Goal: Transaction & Acquisition: Purchase product/service

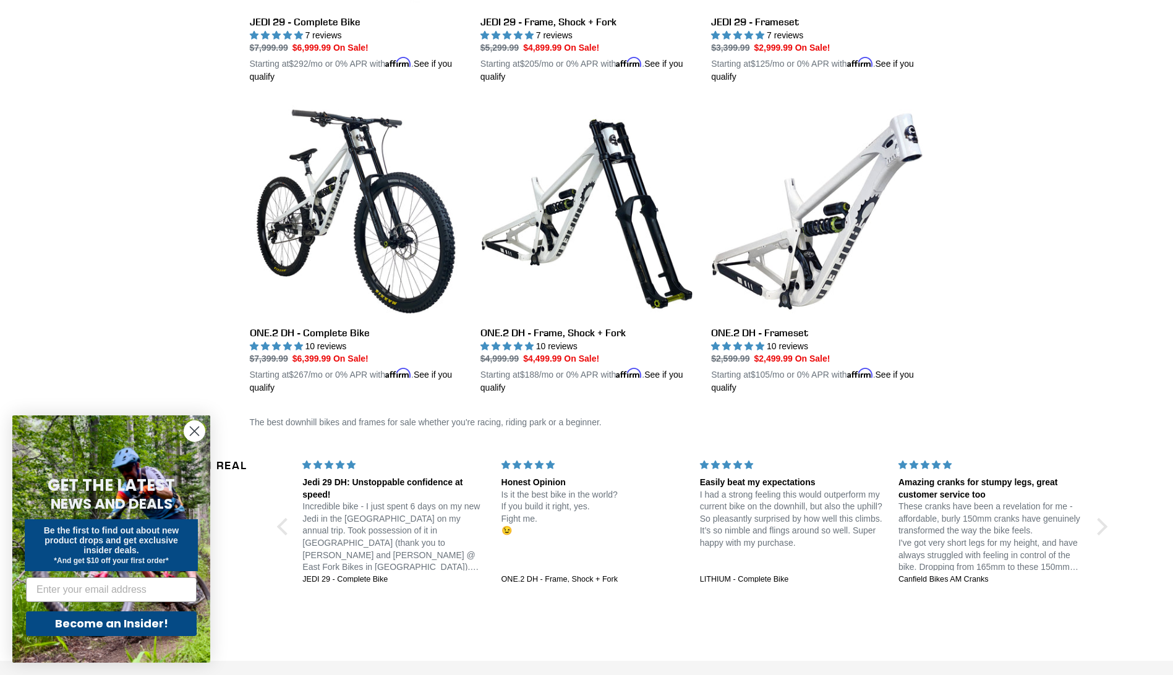
scroll to position [476, 0]
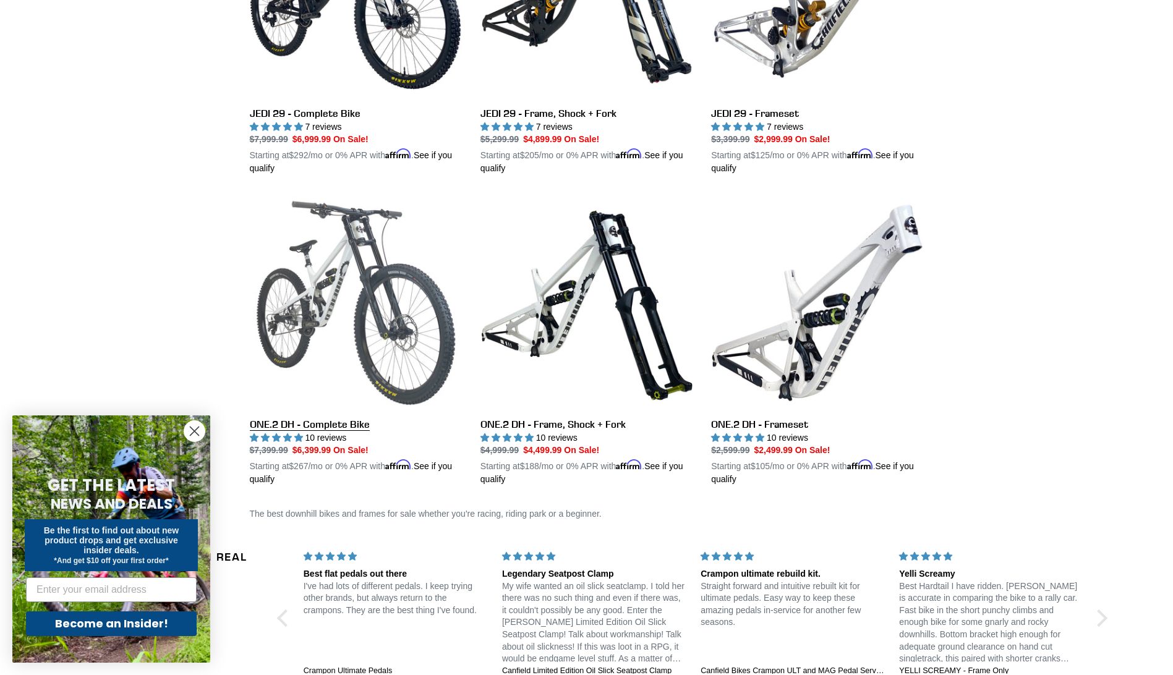
click at [325, 421] on link "ONE.2 DH - Complete Bike" at bounding box center [356, 341] width 212 height 289
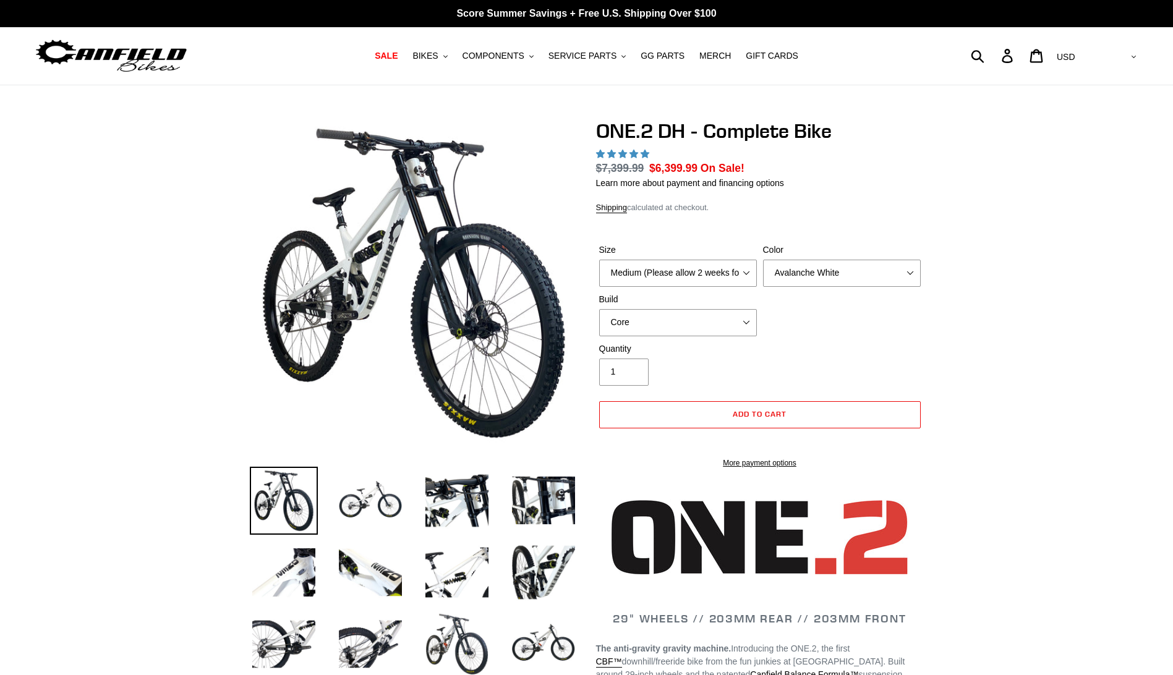
select select "highest-rating"
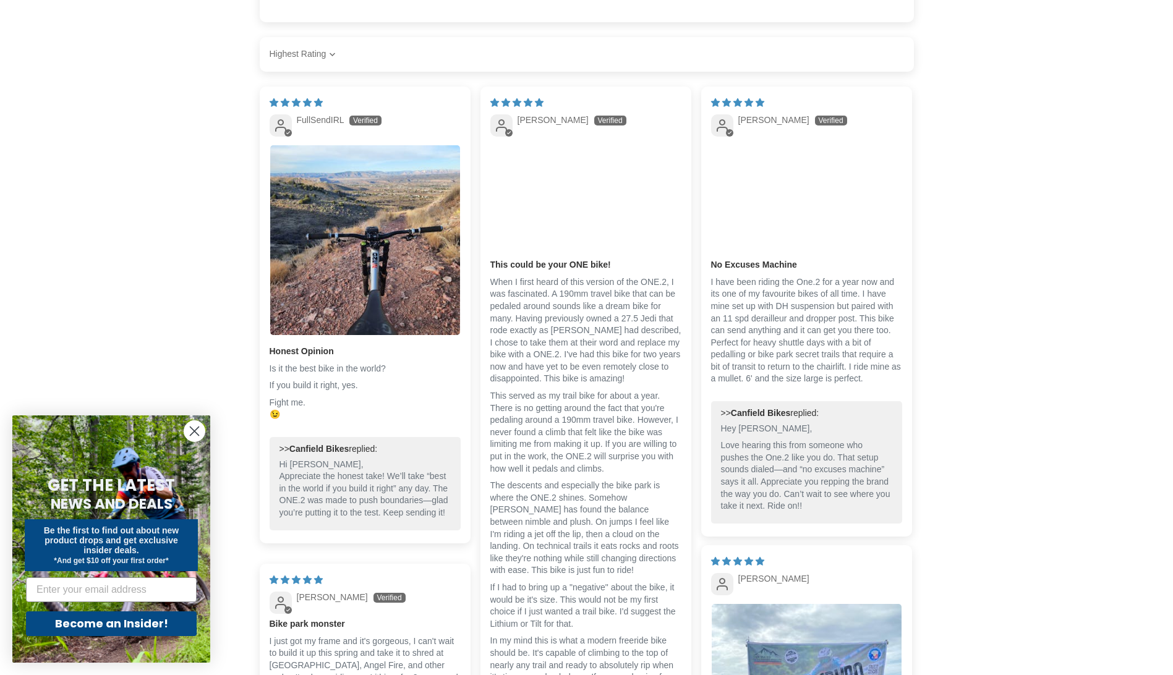
scroll to position [2597, 0]
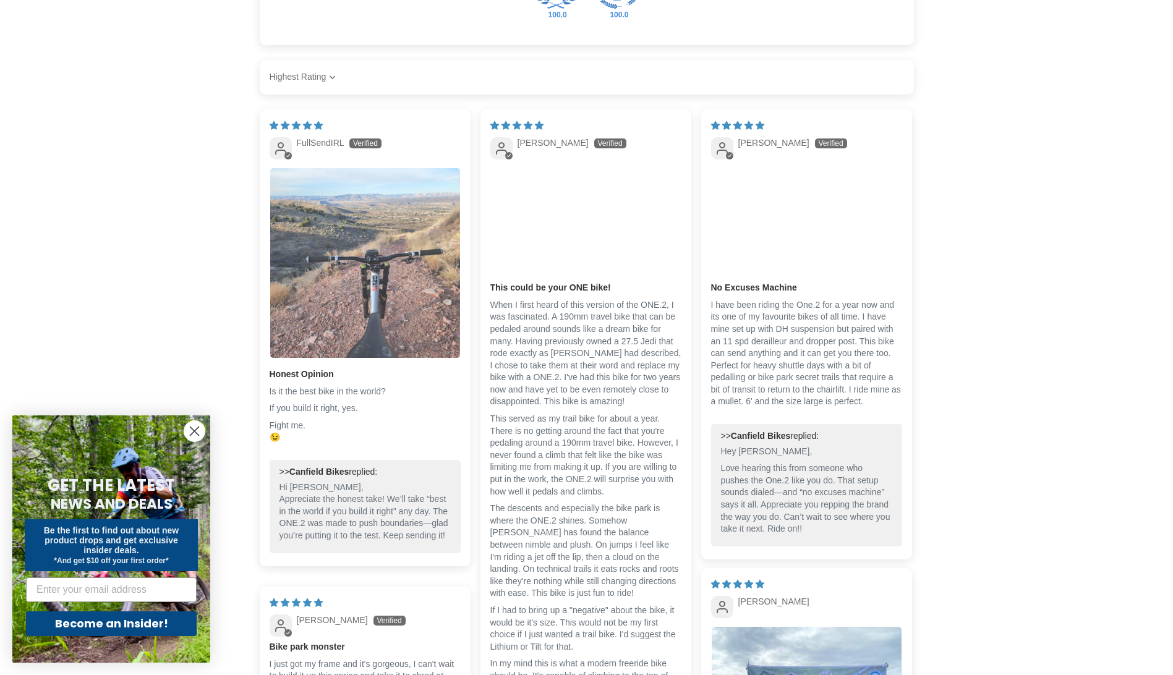
click at [354, 282] on img "Link to user picture 1" at bounding box center [365, 263] width 190 height 190
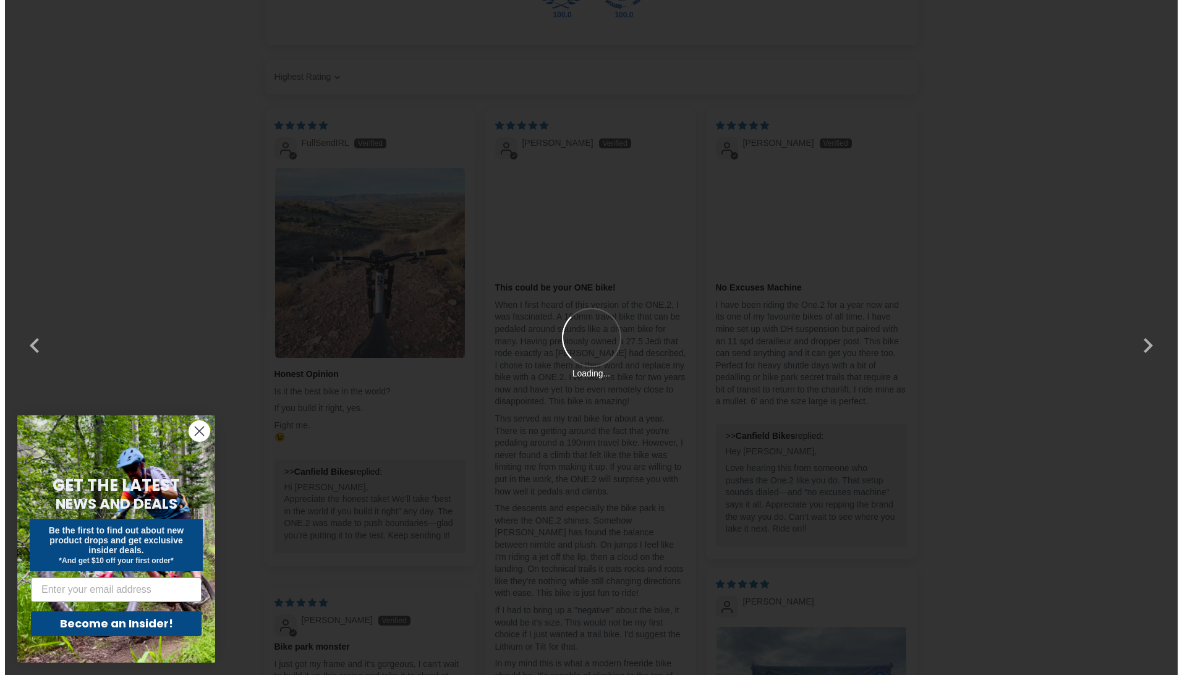
scroll to position [0, 0]
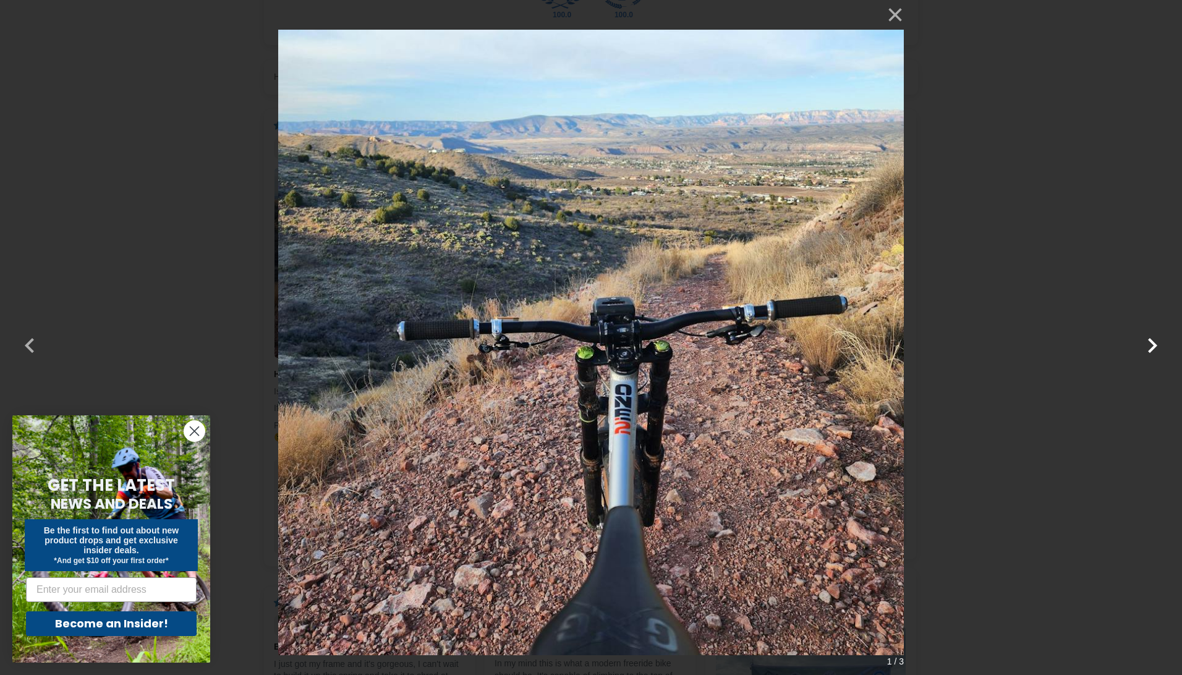
click at [1152, 346] on button "button" at bounding box center [1153, 338] width 30 height 30
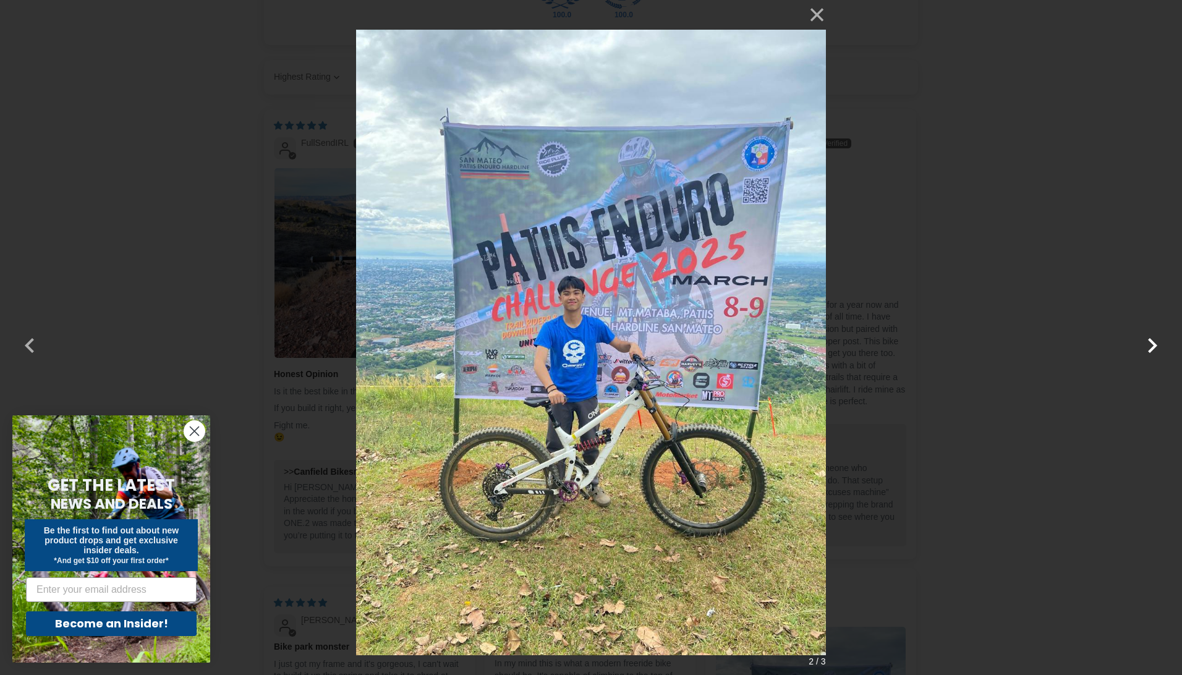
click at [1152, 346] on button "button" at bounding box center [1153, 338] width 30 height 30
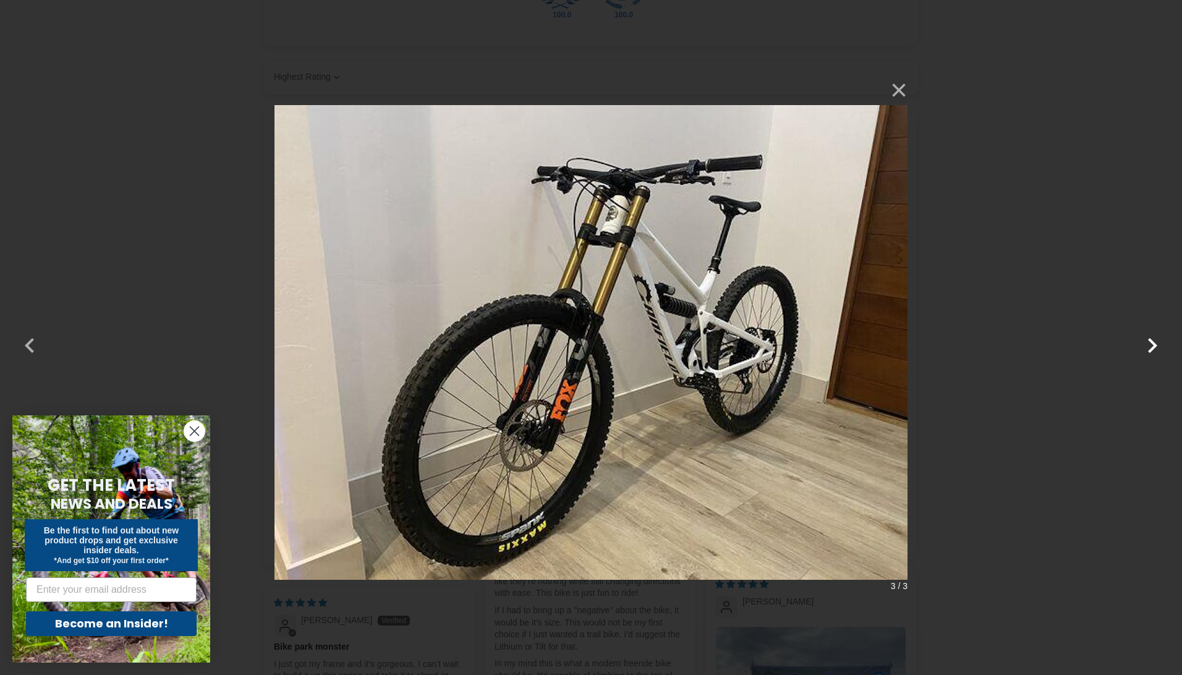
click at [1152, 346] on button "button" at bounding box center [1153, 338] width 30 height 30
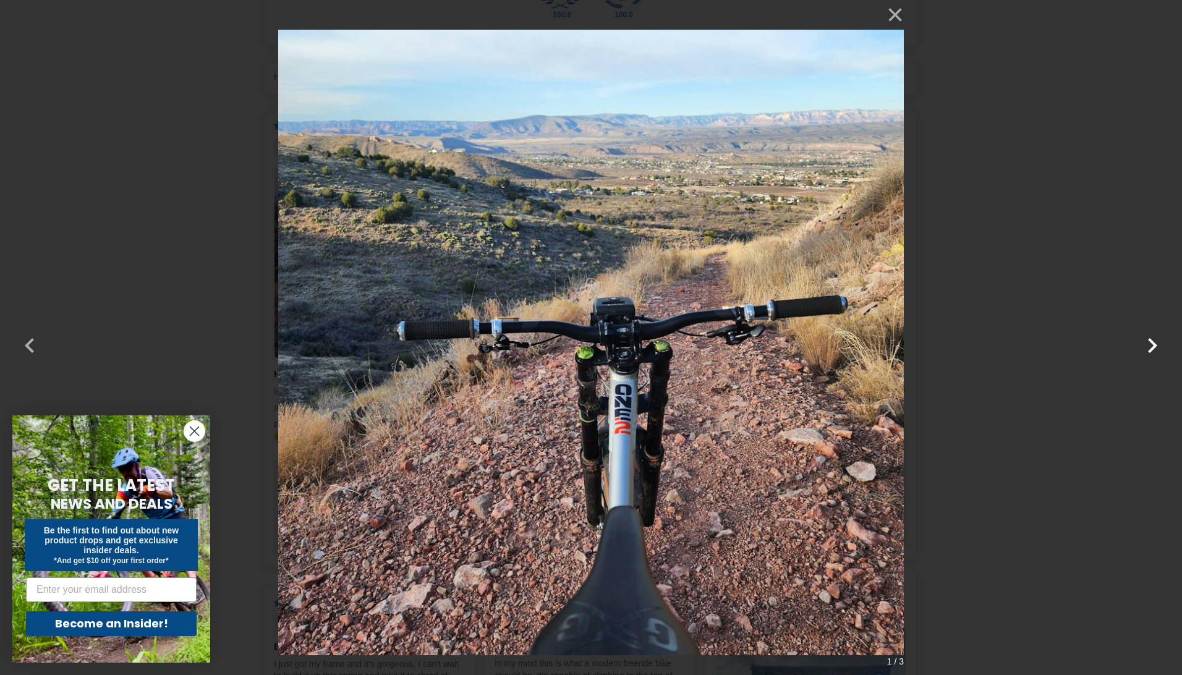
click at [1152, 346] on button "button" at bounding box center [1153, 338] width 30 height 30
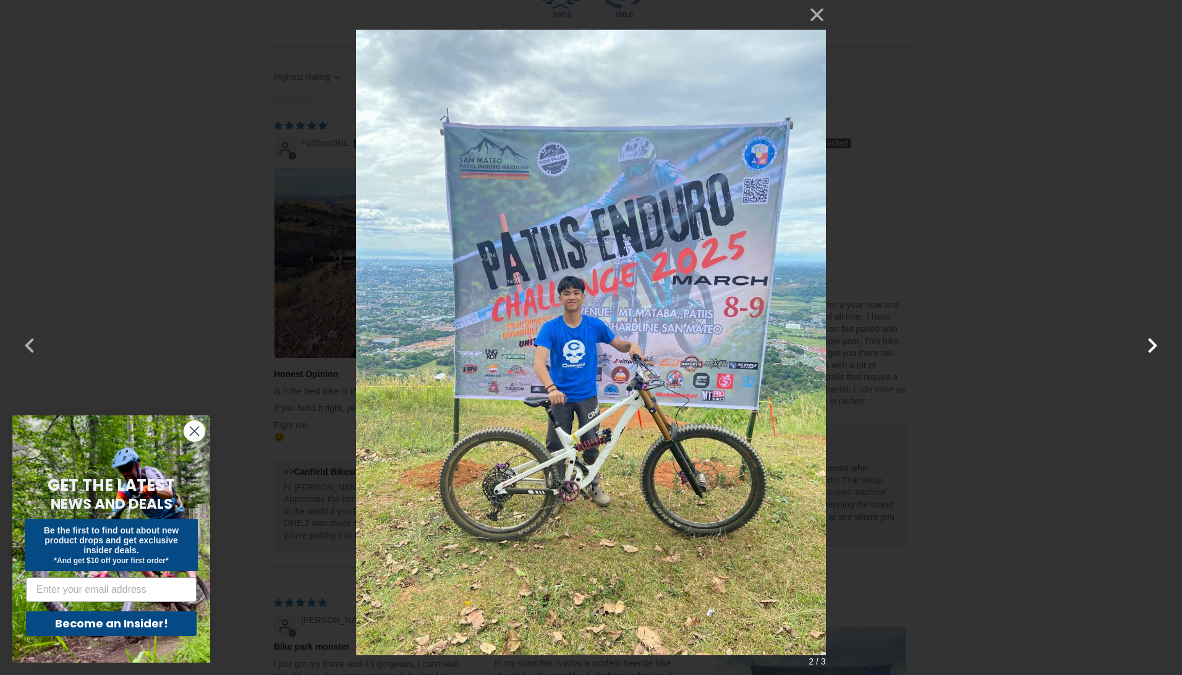
click at [1152, 348] on button "button" at bounding box center [1153, 338] width 30 height 30
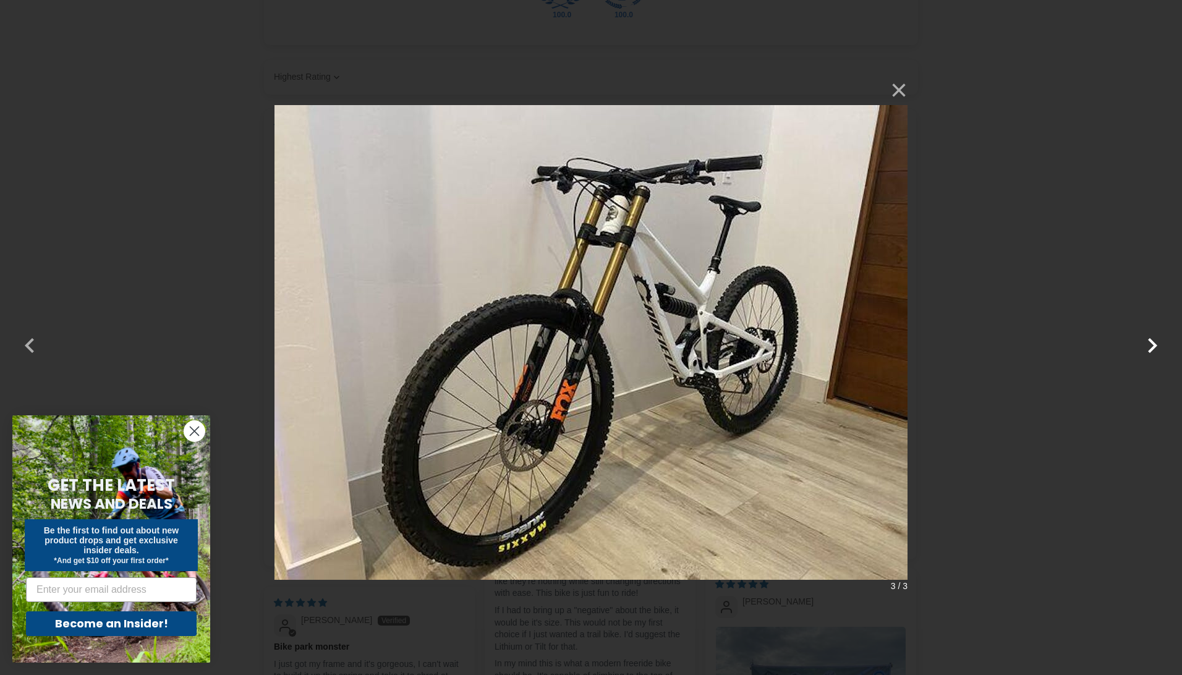
click at [1152, 348] on button "button" at bounding box center [1153, 338] width 30 height 30
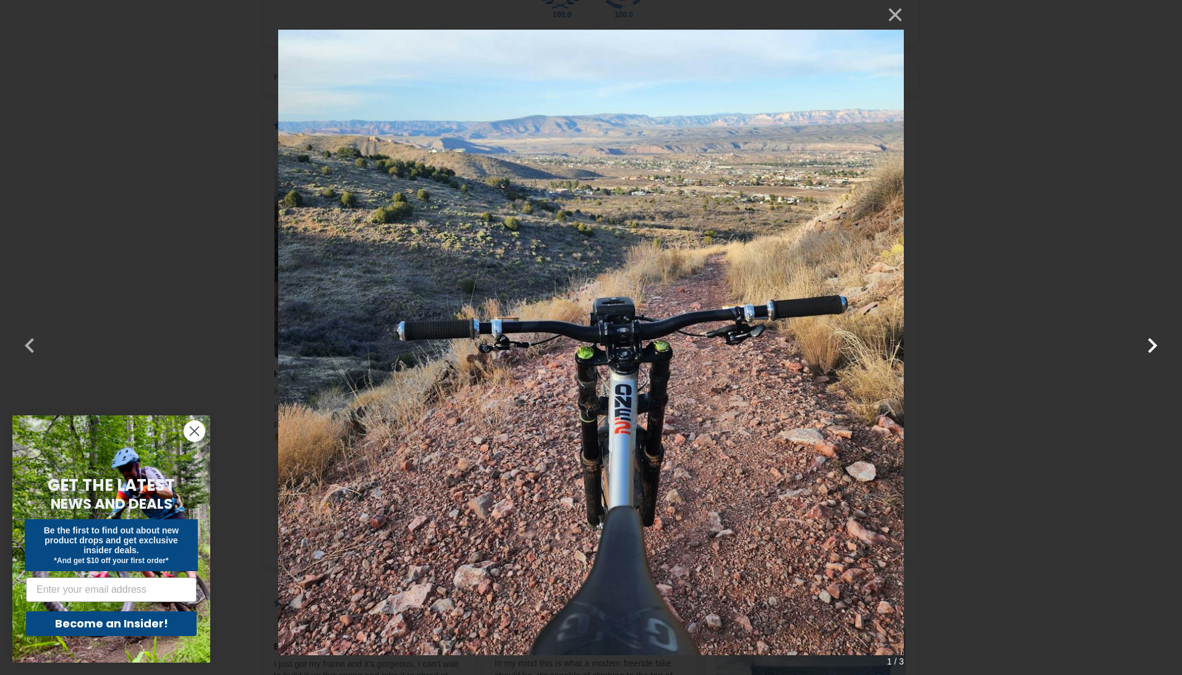
click at [1152, 348] on button "button" at bounding box center [1153, 338] width 30 height 30
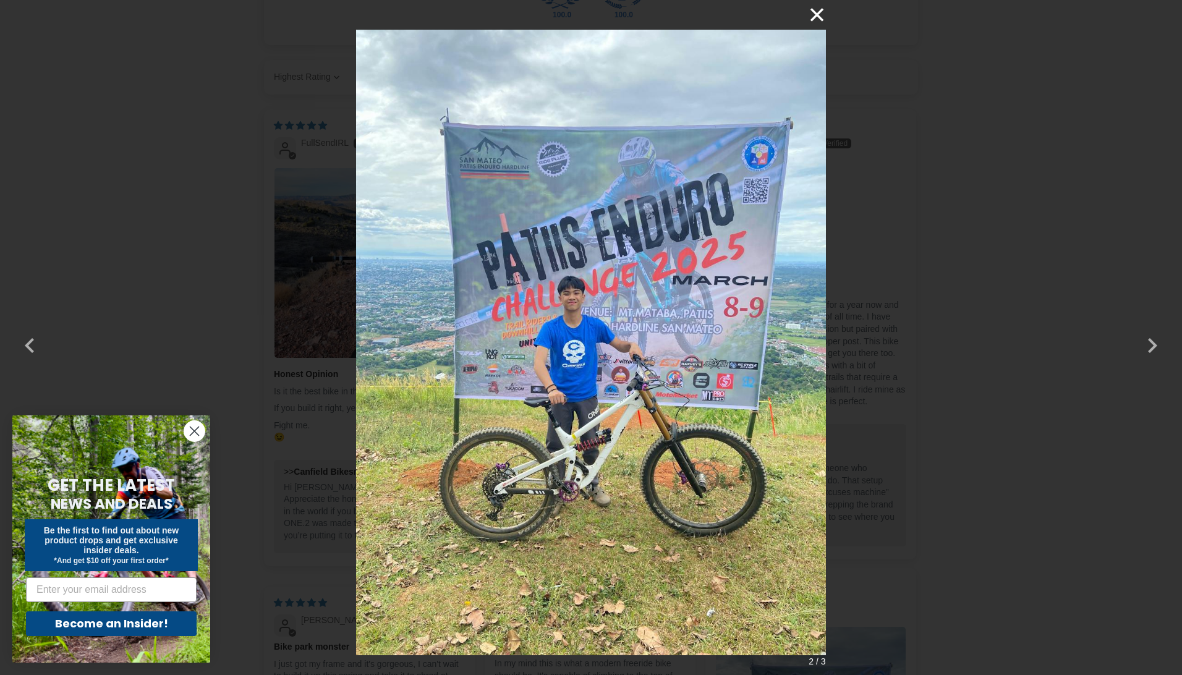
click at [815, 14] on button "×" at bounding box center [811, 15] width 30 height 30
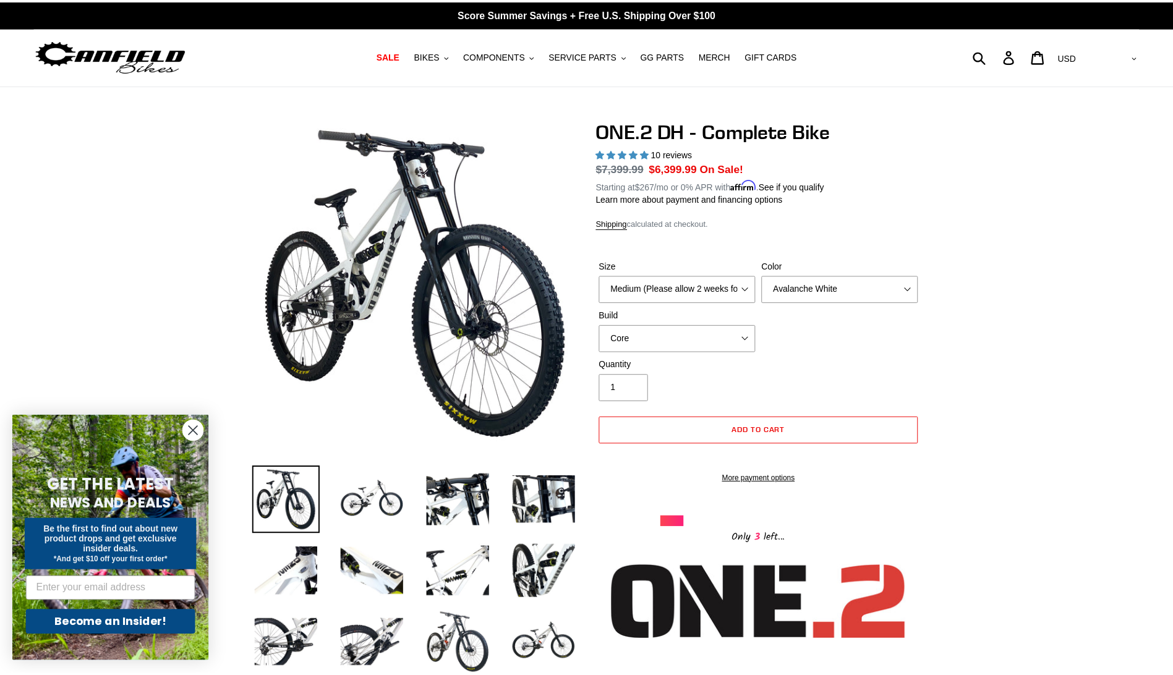
scroll to position [2597, 0]
